Goal: Transaction & Acquisition: Purchase product/service

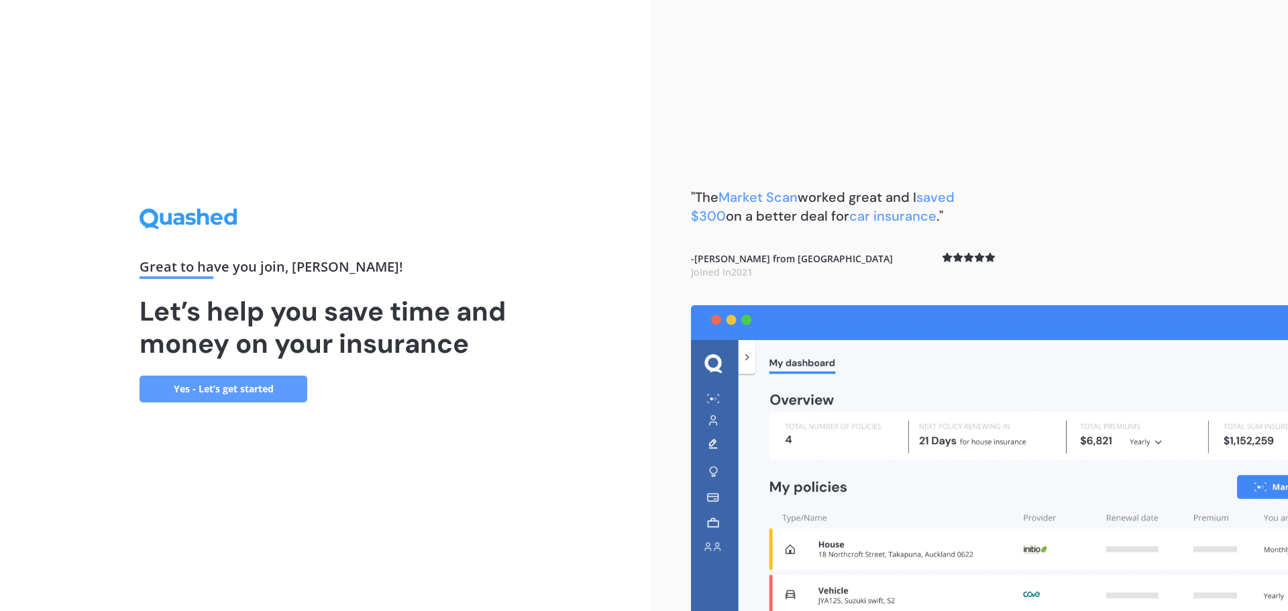
click at [252, 389] on link "Yes - Let’s get started" at bounding box center [224, 389] width 168 height 27
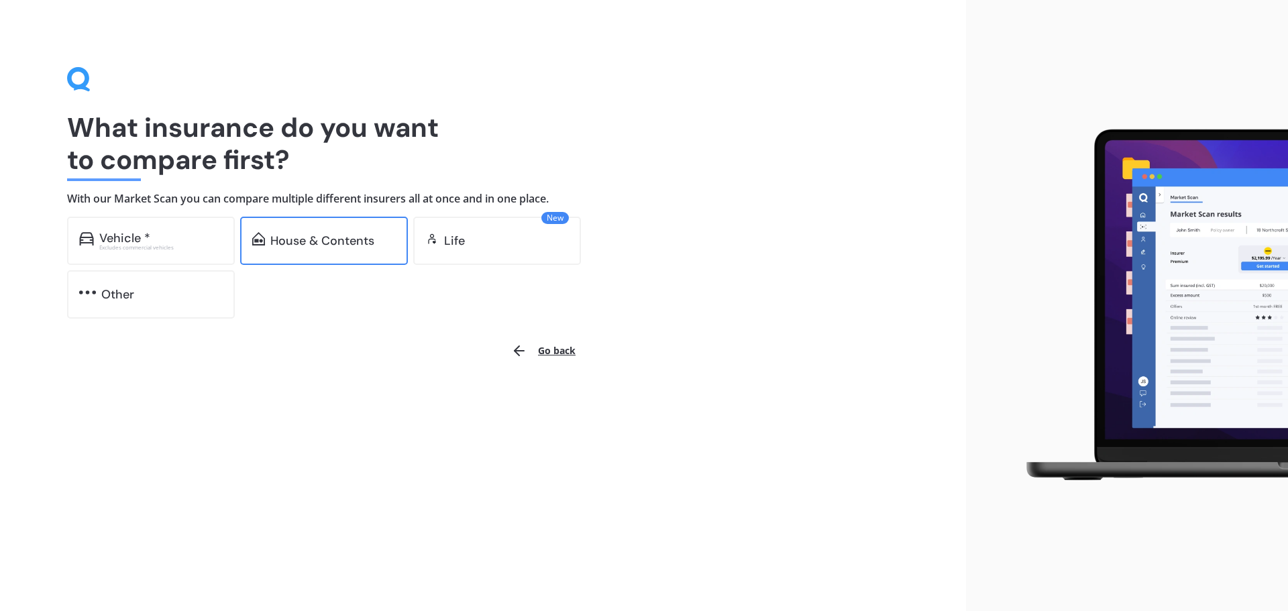
click at [344, 242] on div "House & Contents" at bounding box center [322, 240] width 104 height 13
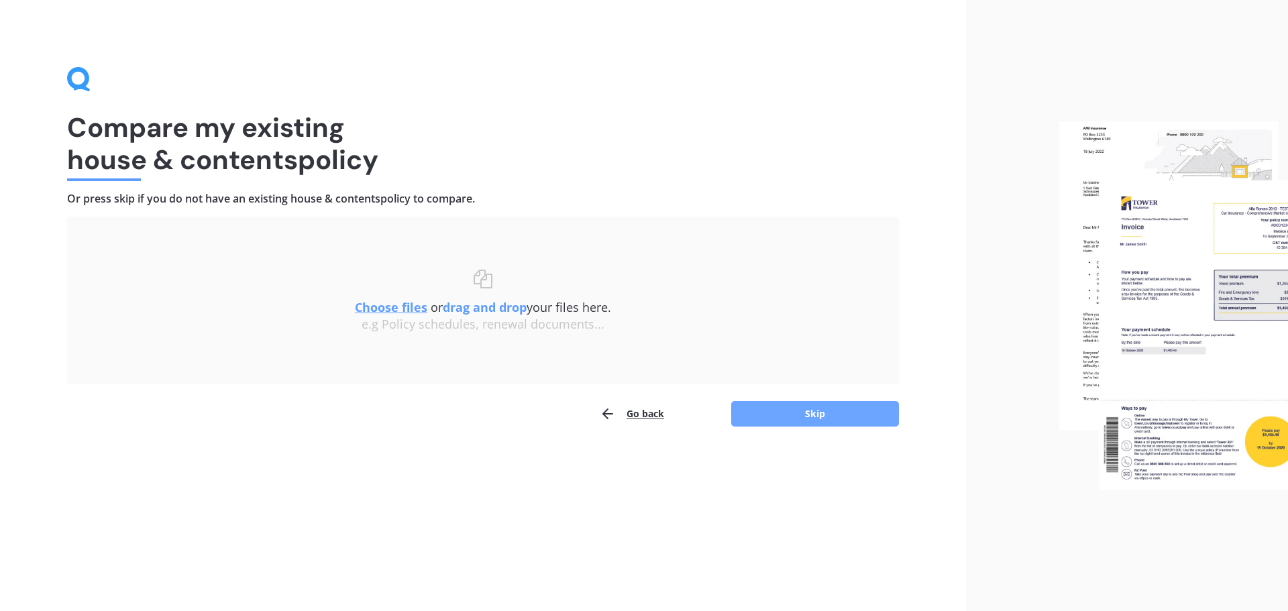
click at [808, 418] on button "Skip" at bounding box center [815, 413] width 168 height 25
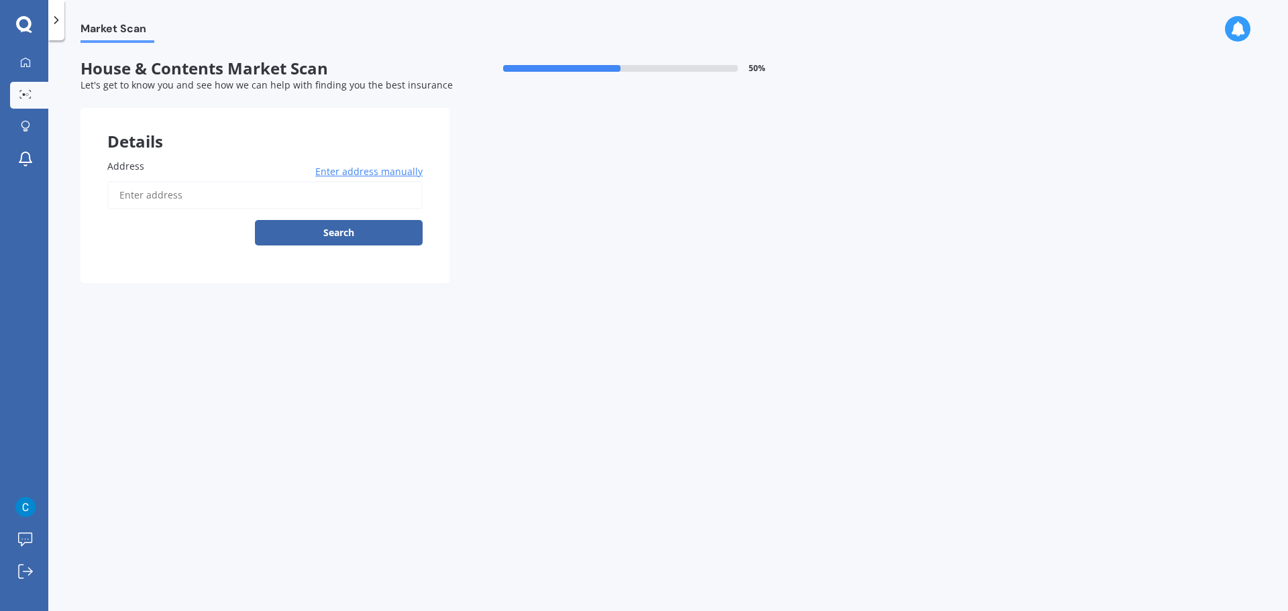
click at [170, 195] on input "Address" at bounding box center [264, 195] width 315 height 28
type input "3B Glenconnor Place, Burwood, Christchurch 8083"
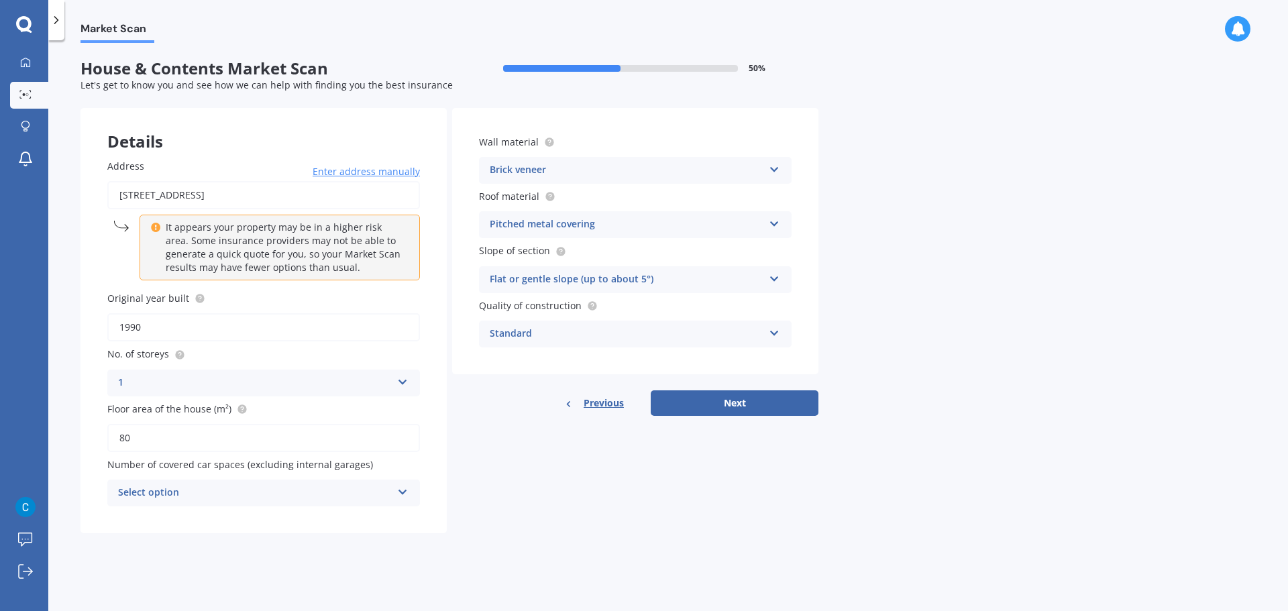
click at [204, 490] on div "Select option" at bounding box center [255, 493] width 274 height 16
click at [204, 490] on div "0" at bounding box center [255, 493] width 274 height 16
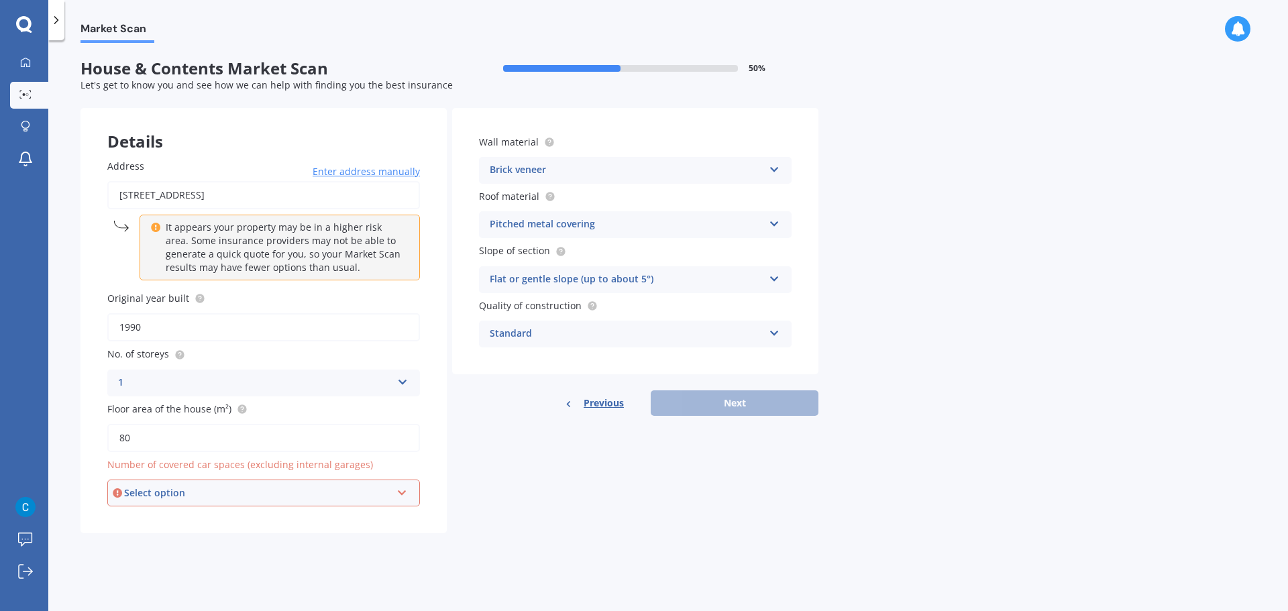
click at [235, 492] on div "Select option" at bounding box center [257, 493] width 267 height 15
click at [171, 341] on div "0" at bounding box center [264, 347] width 310 height 24
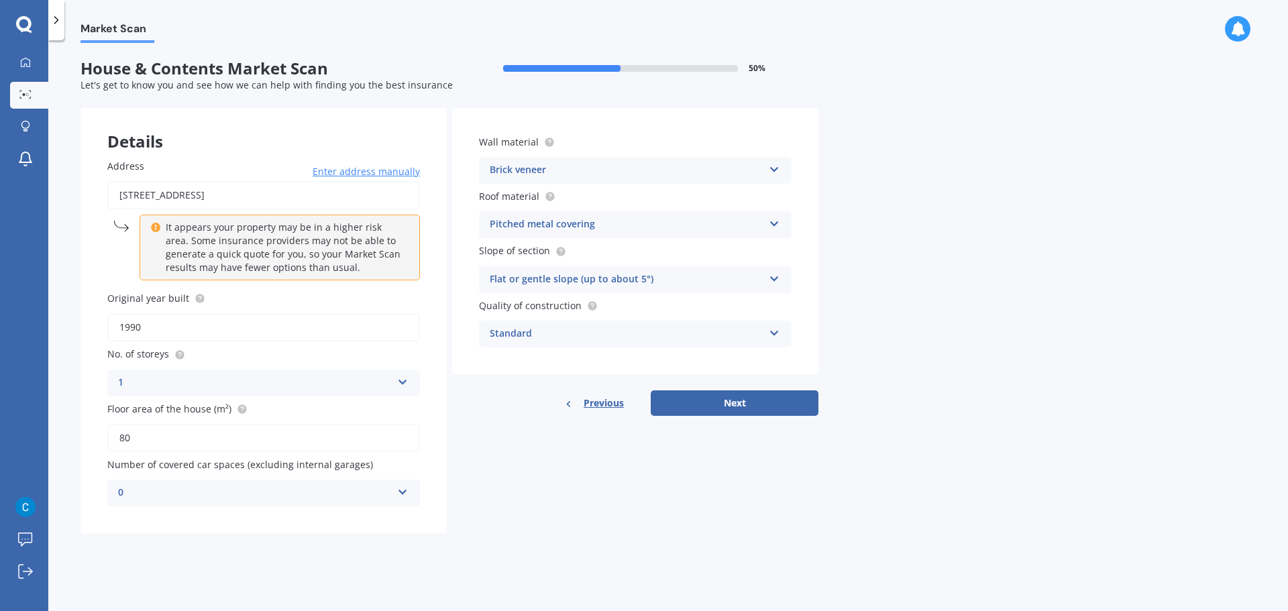
click at [575, 171] on div "Brick veneer" at bounding box center [627, 170] width 274 height 16
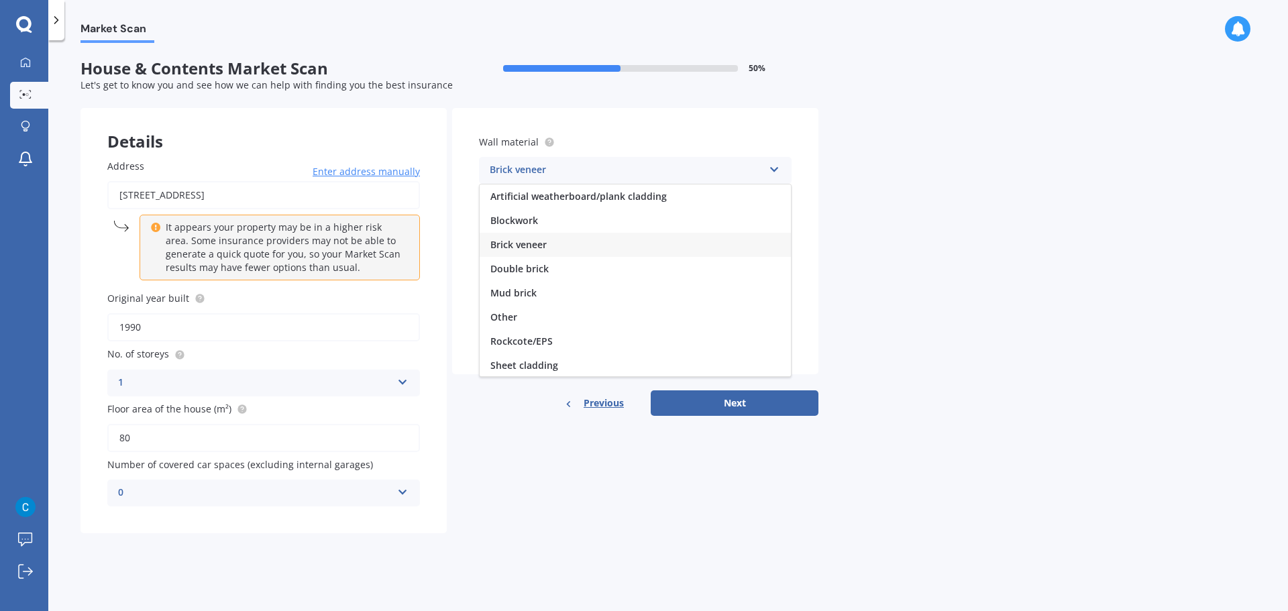
click at [575, 168] on div "Brick veneer" at bounding box center [627, 170] width 274 height 16
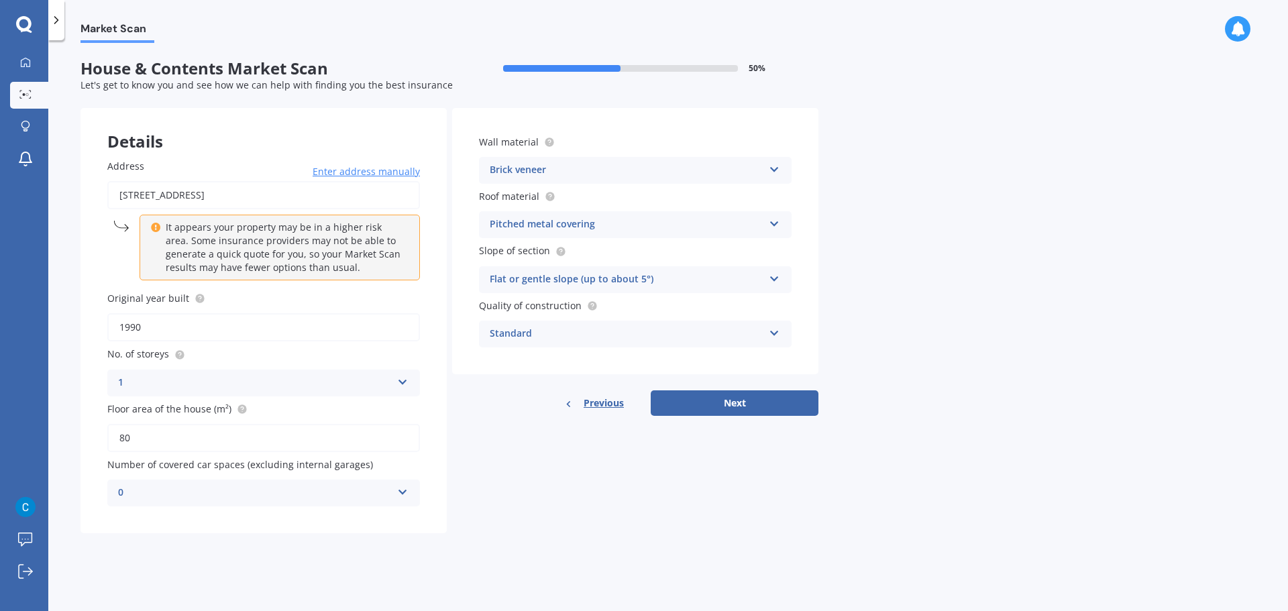
click at [572, 225] on div "Pitched metal covering" at bounding box center [627, 225] width 274 height 16
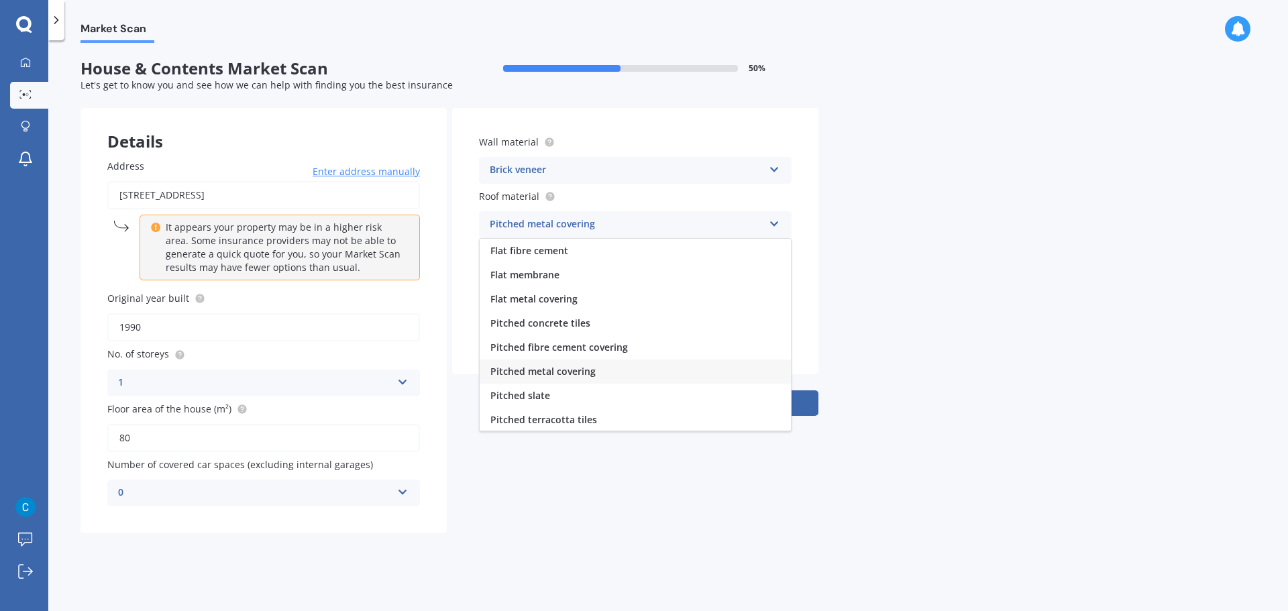
click at [572, 220] on div "Pitched metal covering" at bounding box center [627, 225] width 274 height 16
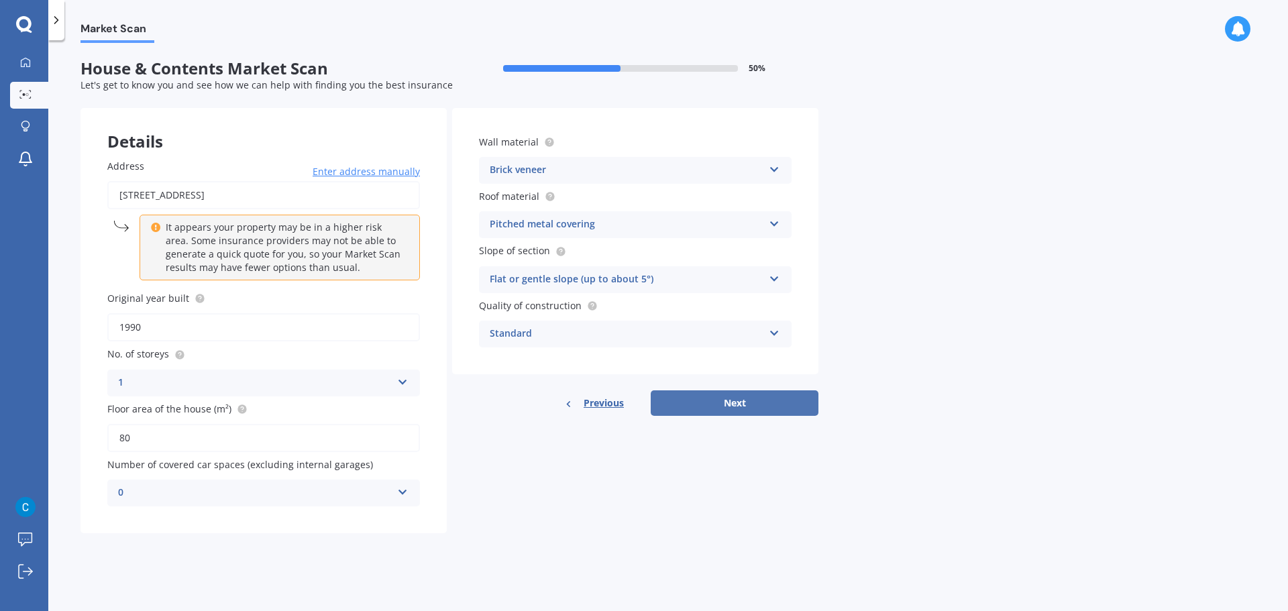
click at [712, 403] on button "Next" at bounding box center [735, 402] width 168 height 25
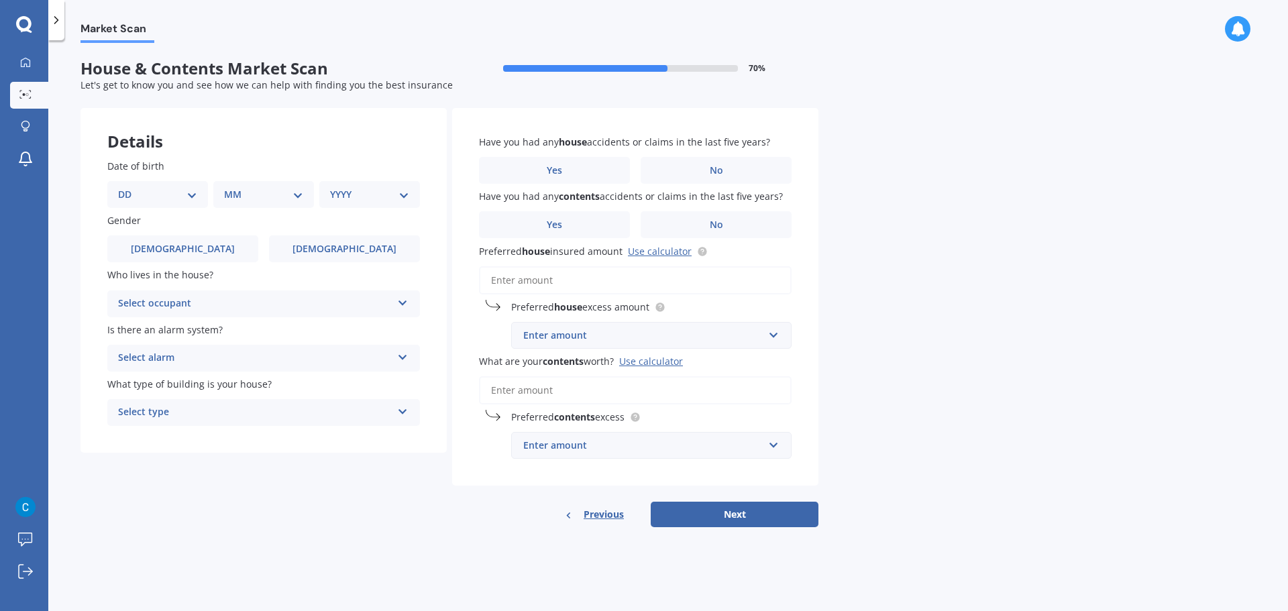
click at [161, 191] on select "DD 01 02 03 04 05 06 07 08 09 10 11 12 13 14 15 16 17 18 19 20 21 22 23 24 25 2…" at bounding box center [157, 194] width 79 height 15
select select "30"
click at [129, 187] on select "DD 01 02 03 04 05 06 07 08 09 10 11 12 13 14 15 16 17 18 19 20 21 22 23 24 25 2…" at bounding box center [157, 194] width 79 height 15
click at [266, 198] on select "MM 01 02 03 04 05 06 07 08 09 10 11 12" at bounding box center [266, 194] width 74 height 15
select select "05"
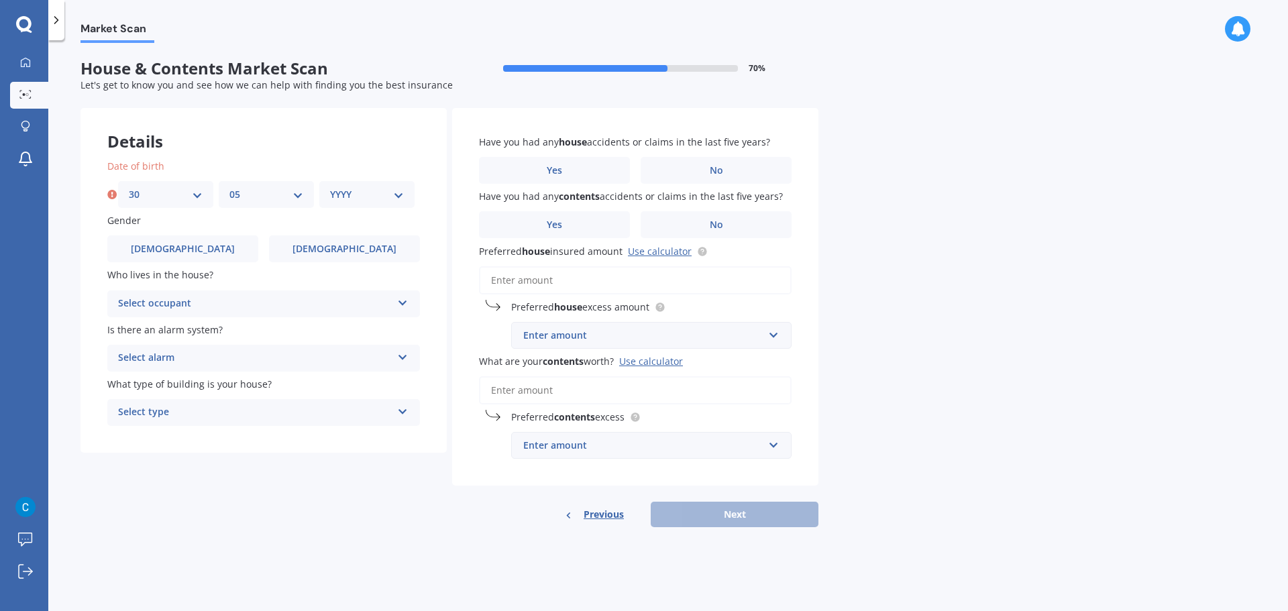
click at [229, 187] on select "MM 01 02 03 04 05 06 07 08 09 10 11 12" at bounding box center [266, 194] width 74 height 15
click at [350, 189] on select "YYYY 2009 2008 2007 2006 2005 2004 2003 2002 2001 2000 1999 1998 1997 1996 1995…" at bounding box center [367, 194] width 74 height 15
select select "2001"
click at [330, 187] on select "YYYY 2009 2008 2007 2006 2005 2004 2003 2002 2001 2000 1999 1998 1997 1996 1995…" at bounding box center [367, 194] width 74 height 15
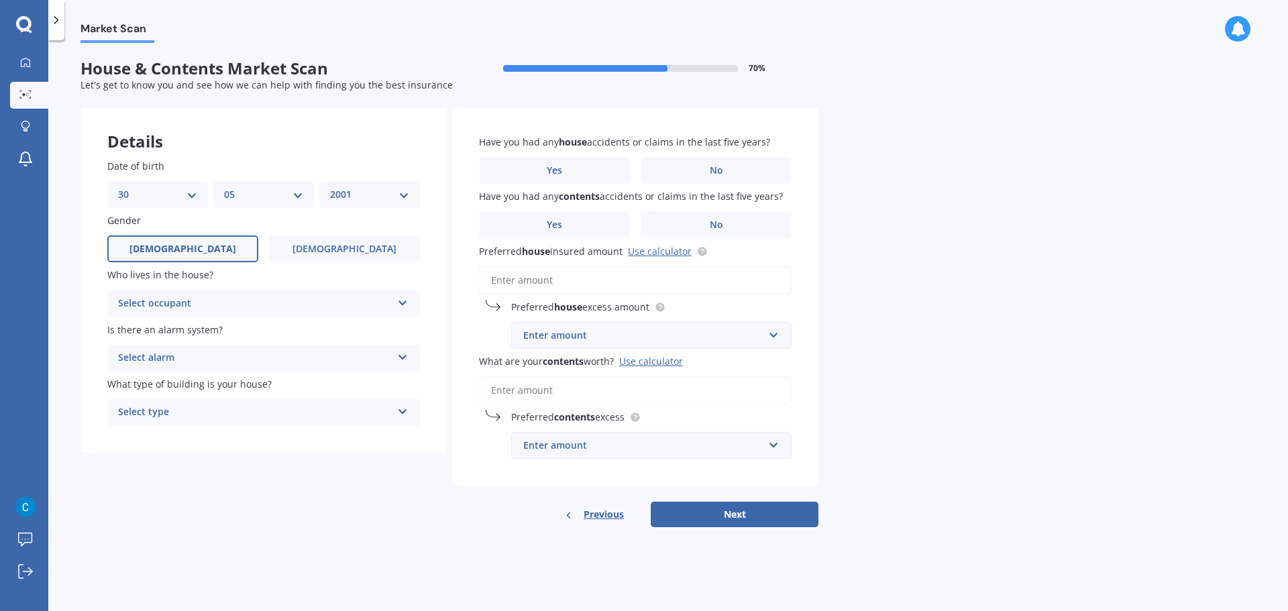
click at [195, 250] on label "Male" at bounding box center [182, 248] width 151 height 27
click at [0, 0] on input "Male" at bounding box center [0, 0] width 0 height 0
click at [174, 299] on div "Select occupant" at bounding box center [255, 304] width 274 height 16
click at [184, 327] on div "Owner" at bounding box center [263, 330] width 311 height 24
click at [172, 358] on div "Select alarm" at bounding box center [255, 358] width 274 height 16
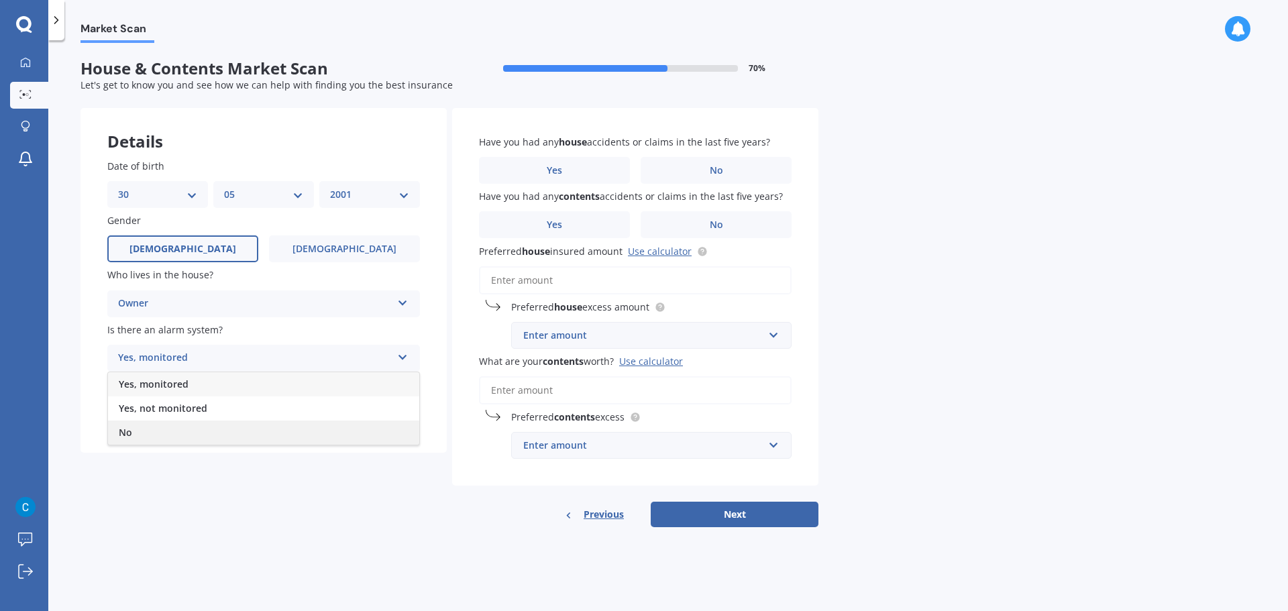
click at [142, 428] on div "No" at bounding box center [263, 433] width 311 height 24
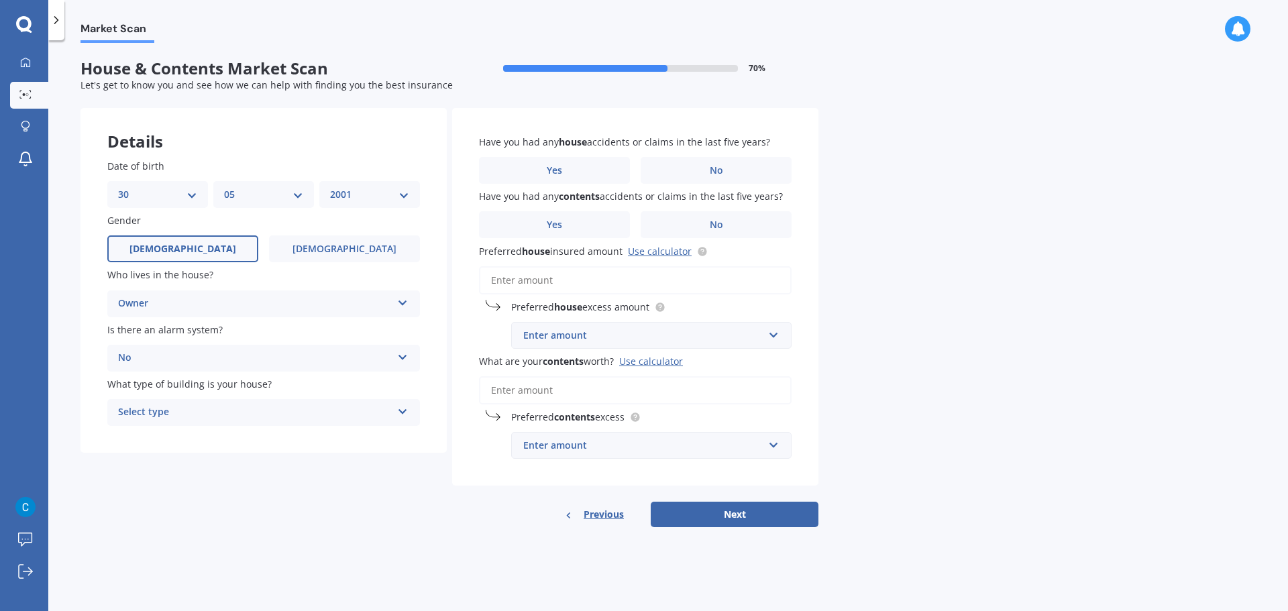
click at [176, 409] on div "Select type" at bounding box center [255, 413] width 274 height 16
click at [174, 435] on span "Freestanding" at bounding box center [149, 438] width 60 height 13
click at [723, 171] on label "No" at bounding box center [716, 170] width 151 height 27
click at [0, 0] on input "No" at bounding box center [0, 0] width 0 height 0
click at [710, 225] on span "No" at bounding box center [716, 224] width 13 height 11
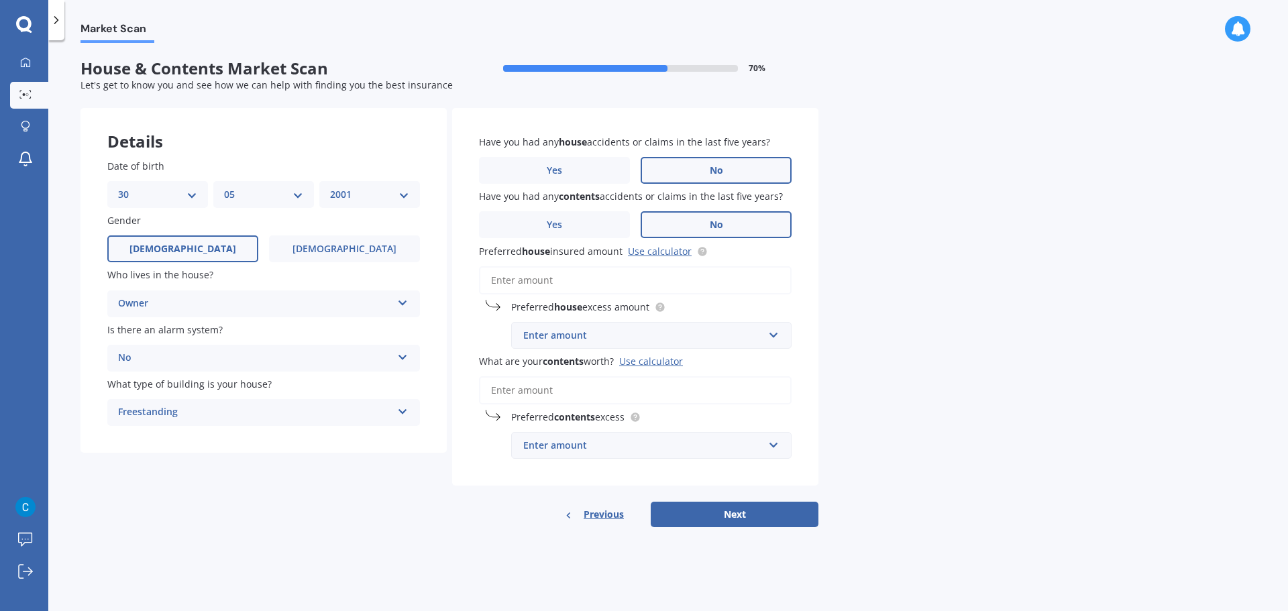
click at [0, 0] on input "No" at bounding box center [0, 0] width 0 height 0
click at [534, 277] on input "Preferred house insured amount Use calculator" at bounding box center [635, 280] width 313 height 28
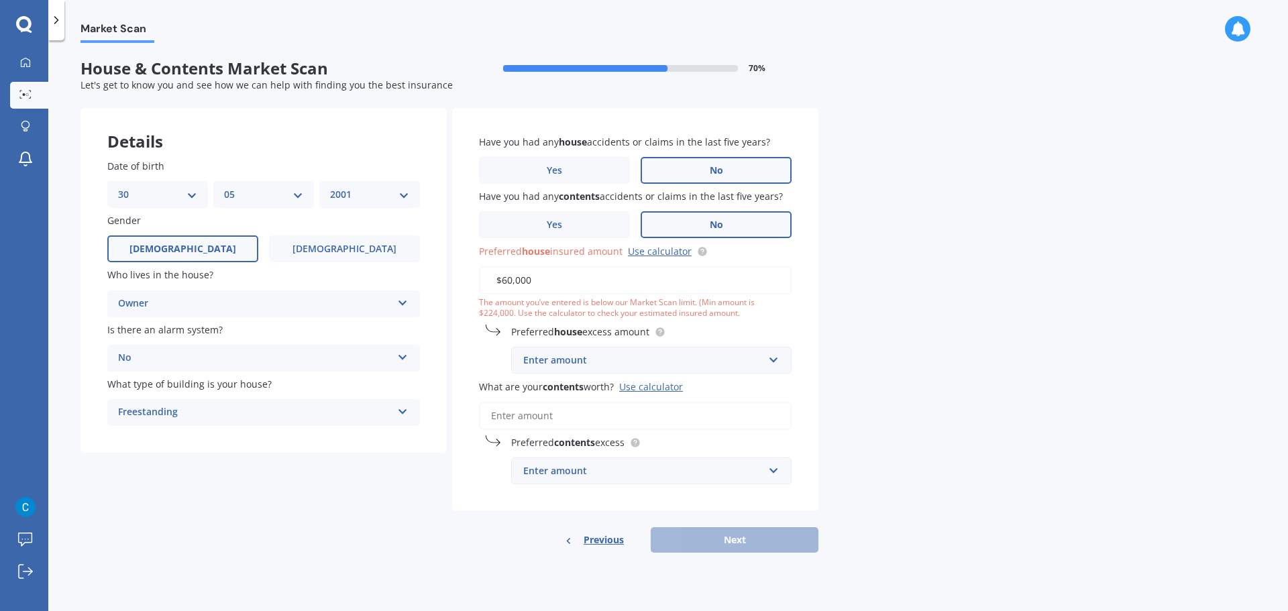
type input "$60,000"
click at [565, 360] on div "Enter amount" at bounding box center [643, 360] width 240 height 15
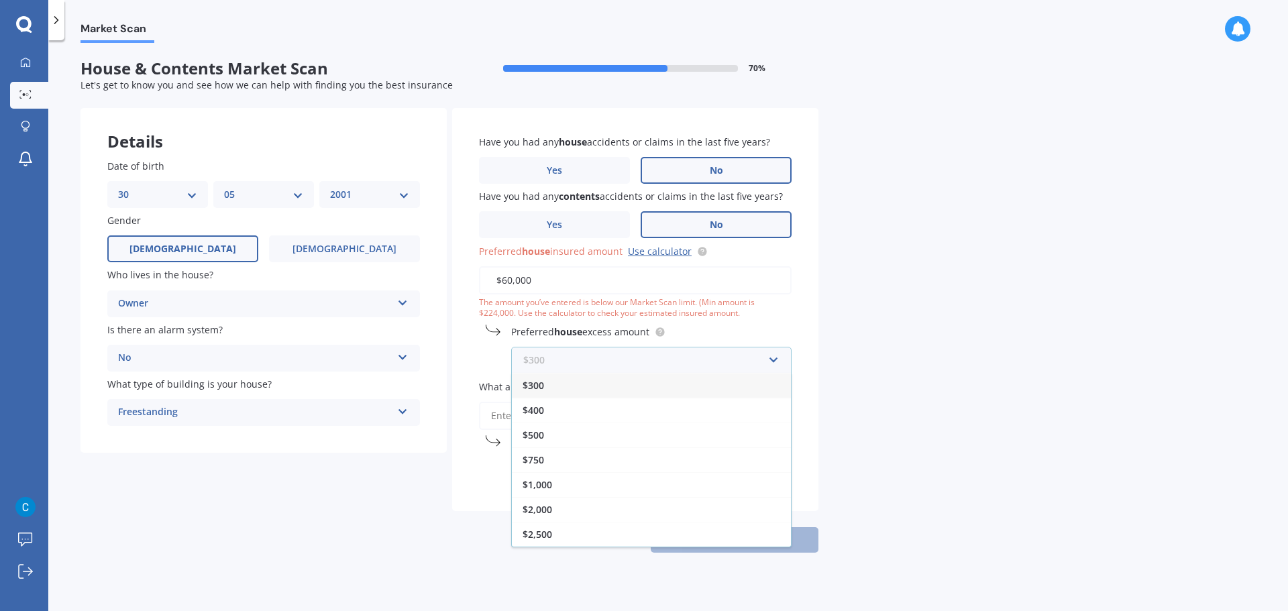
click at [565, 360] on input "text" at bounding box center [647, 360] width 268 height 25
click at [496, 353] on div "Preferred house excess amount $300 $300 $400 $500 $750 $1,000 $2,000 $2,500" at bounding box center [635, 349] width 313 height 49
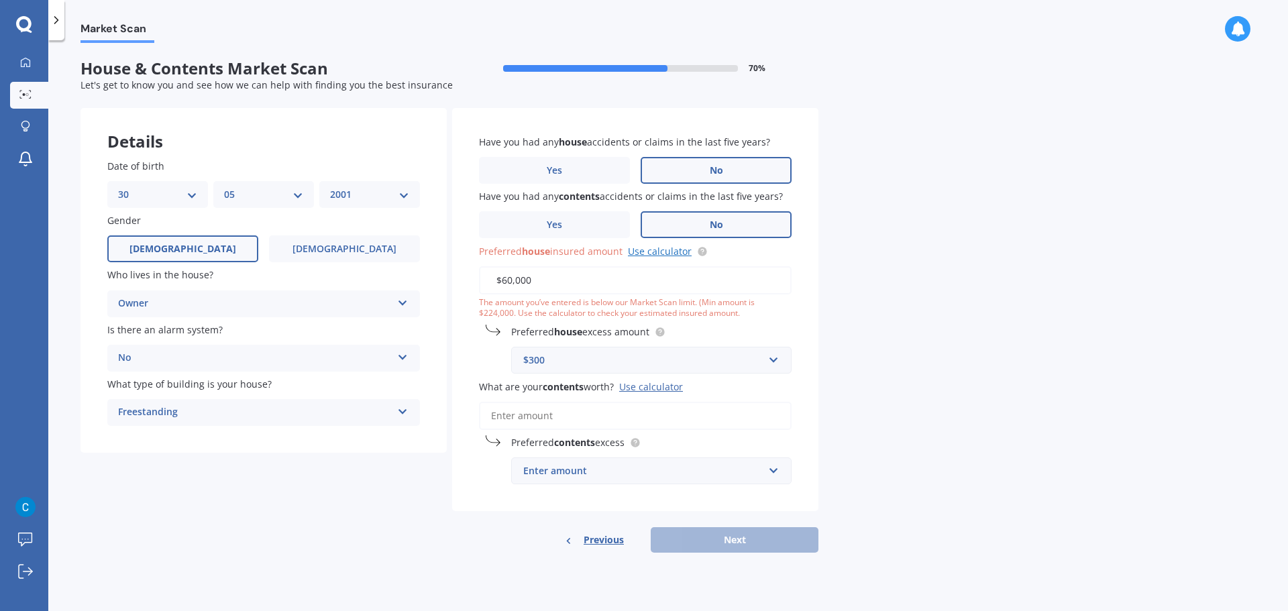
click at [652, 253] on link "Use calculator" at bounding box center [660, 251] width 64 height 13
click at [548, 408] on input "What are your contents worth? Use calculator" at bounding box center [635, 416] width 313 height 28
paste input "$342,567"
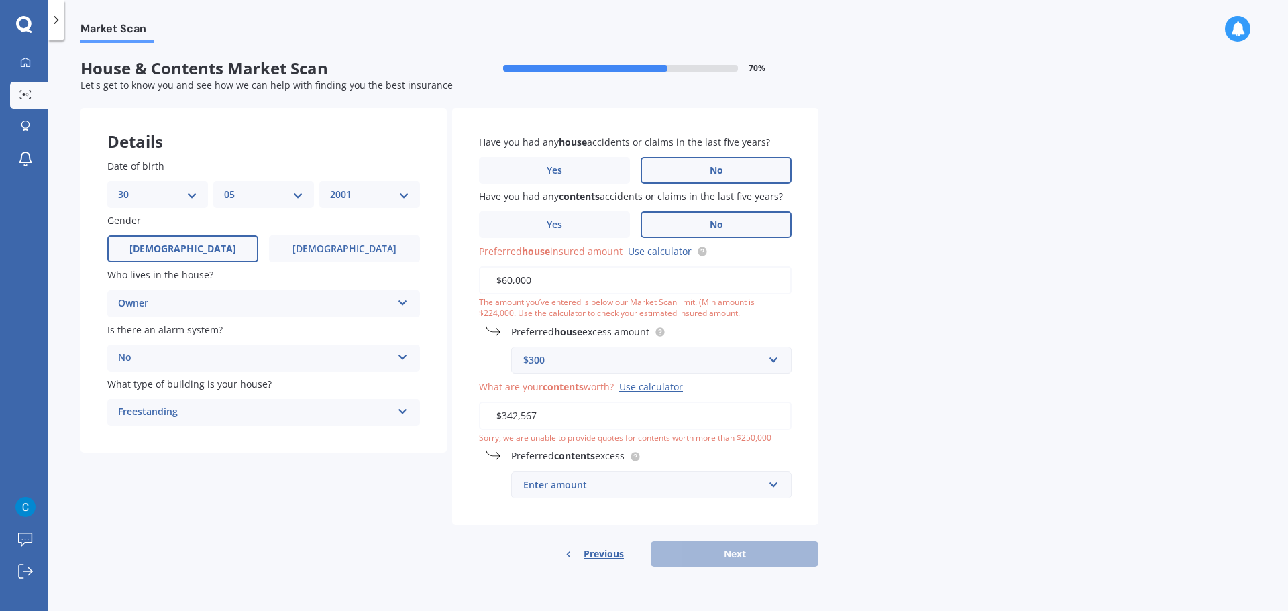
type input "$342,567"
click at [562, 354] on div "$300" at bounding box center [643, 360] width 240 height 15
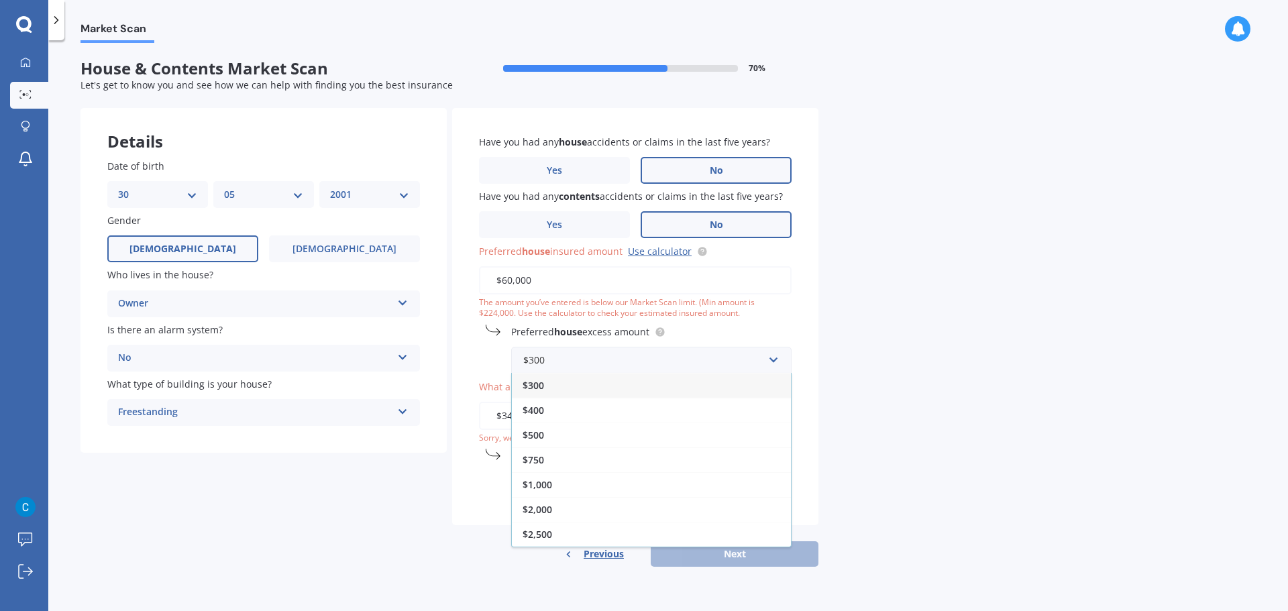
drag, startPoint x: 550, startPoint y: 533, endPoint x: 548, endPoint y: 525, distance: 7.6
click at [549, 532] on span "$2,500" at bounding box center [538, 534] width 30 height 13
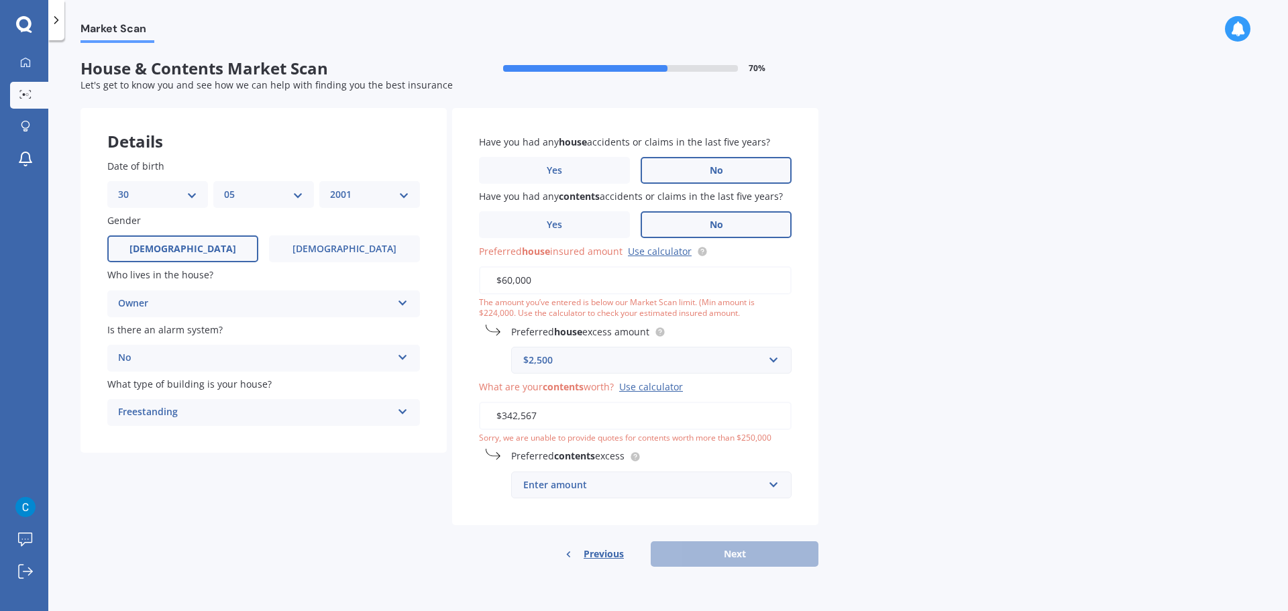
click at [562, 357] on div "$2,500" at bounding box center [643, 360] width 240 height 15
